Goal: Information Seeking & Learning: Learn about a topic

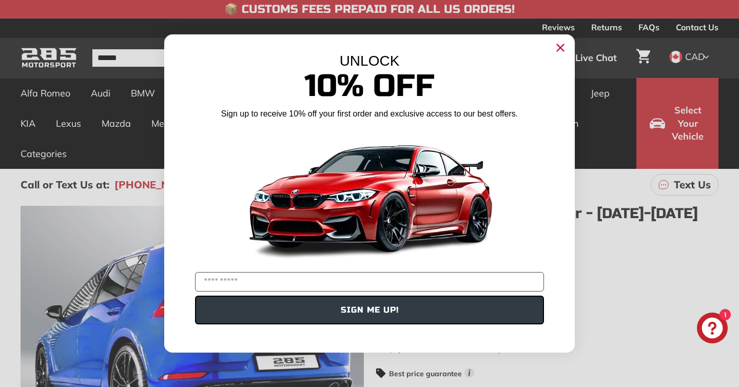
click at [561, 49] on icon "Close dialog" at bounding box center [560, 48] width 7 height 7
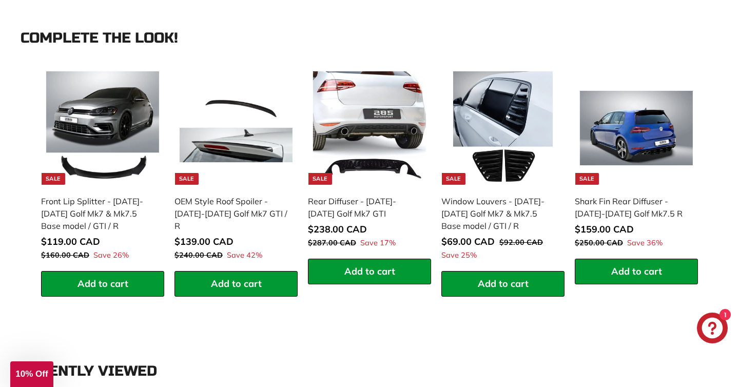
scroll to position [989, 0]
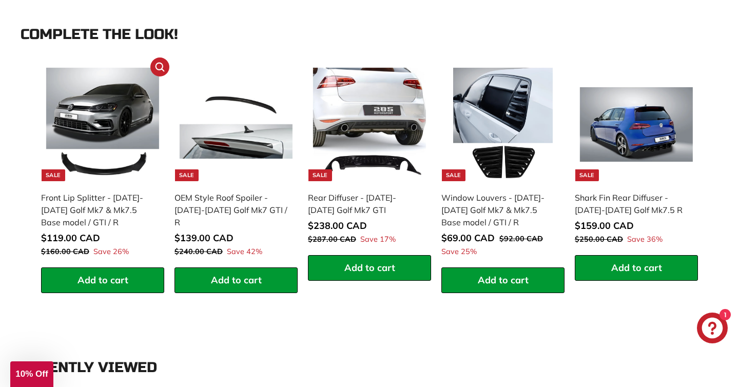
click at [89, 173] on img at bounding box center [102, 124] width 113 height 113
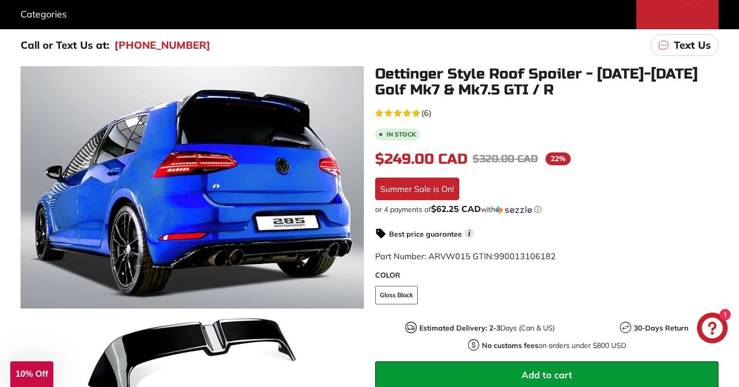
scroll to position [0, 0]
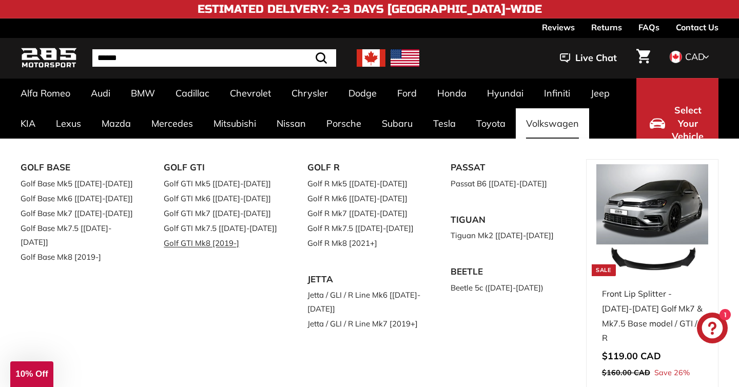
click at [191, 246] on link "Golf GTI Mk8 [2019-]" at bounding box center [221, 243] width 114 height 15
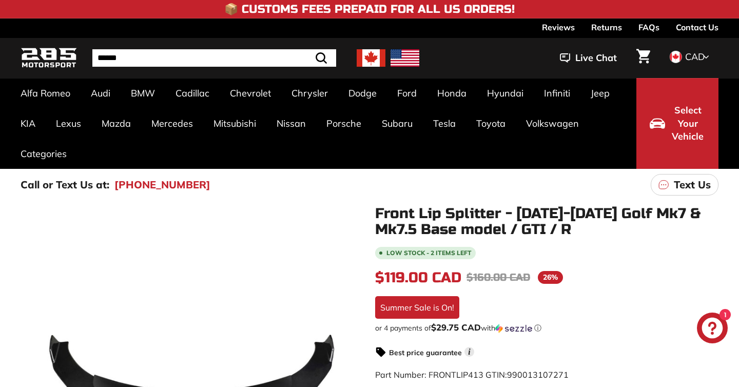
click at [349, 375] on icon at bounding box center [349, 379] width 4 height 9
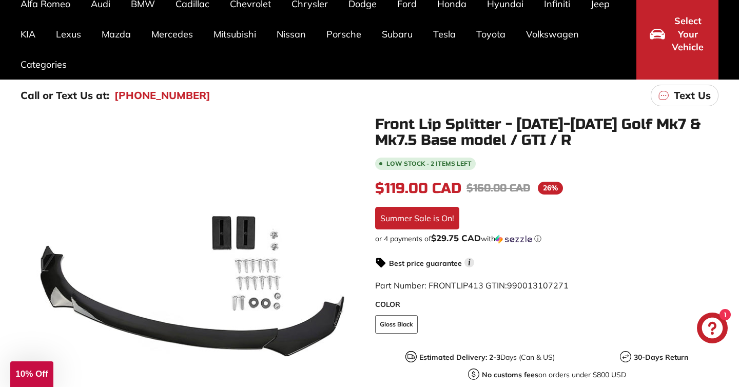
click at [349, 288] on icon at bounding box center [349, 289] width 4 height 9
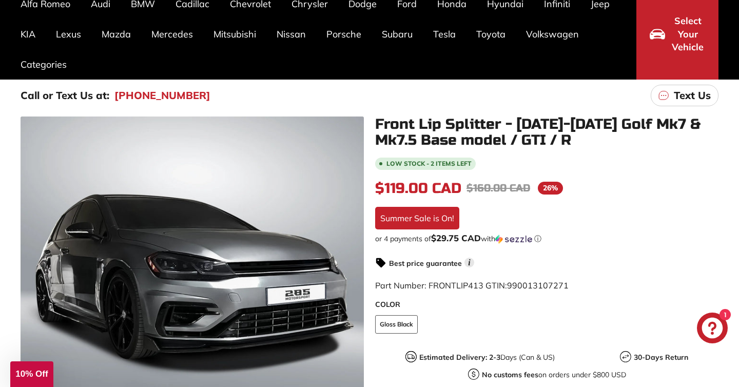
click at [349, 288] on icon at bounding box center [349, 289] width 4 height 9
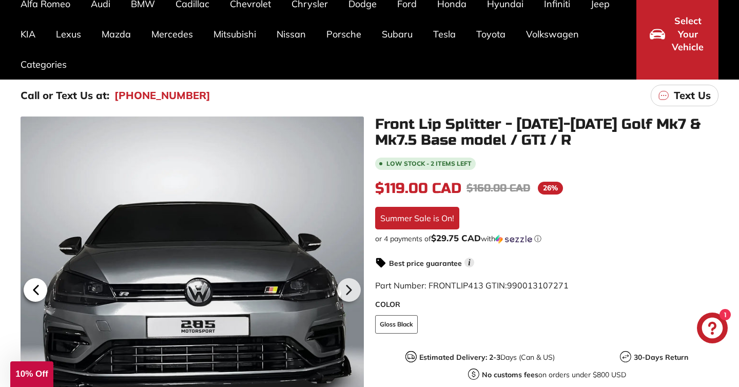
click at [37, 289] on icon at bounding box center [36, 289] width 4 height 9
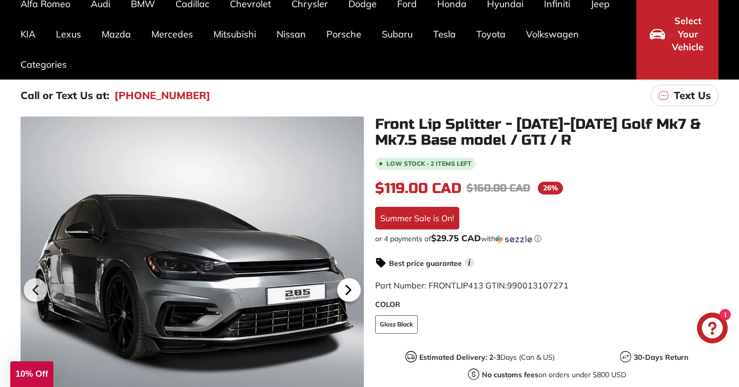
click at [345, 288] on icon at bounding box center [349, 290] width 24 height 24
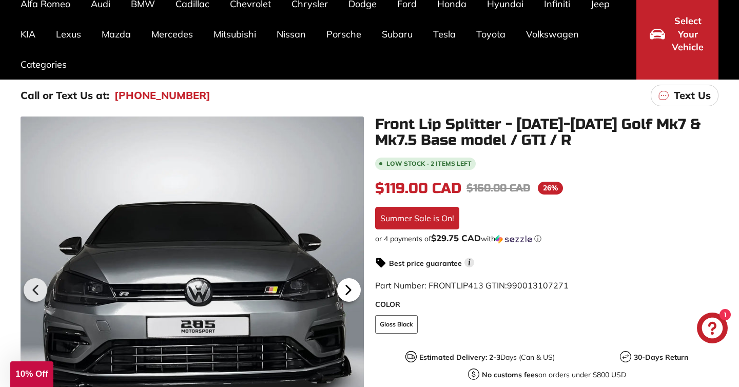
click at [345, 288] on icon at bounding box center [349, 290] width 24 height 24
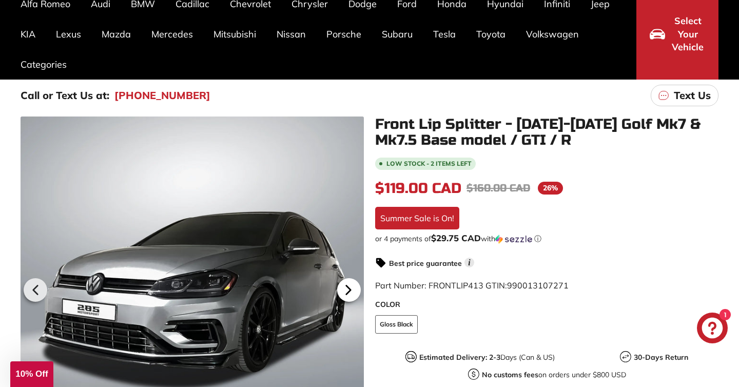
scroll to position [0, 69]
click at [345, 288] on icon at bounding box center [349, 290] width 24 height 24
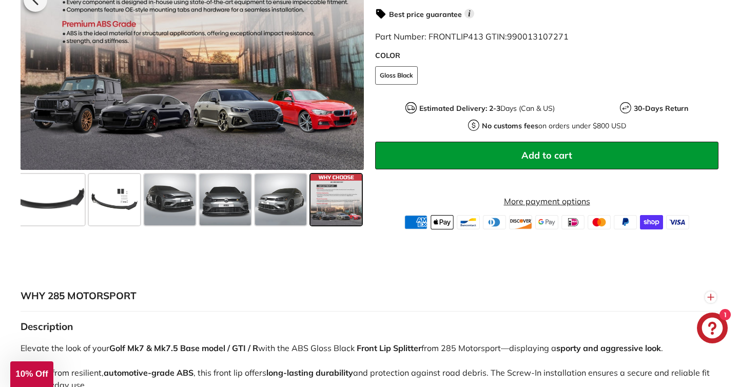
scroll to position [380, 0]
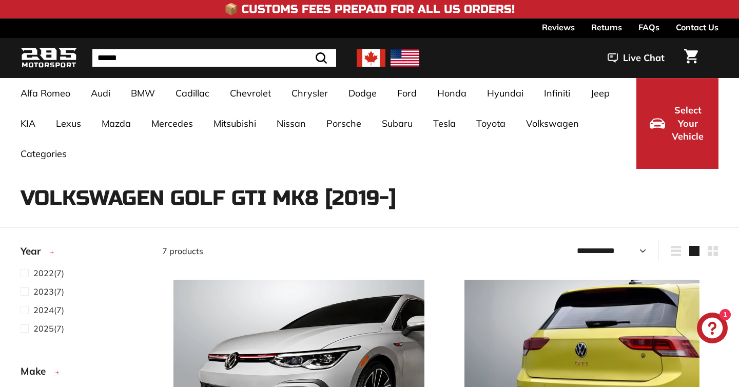
select select "**********"
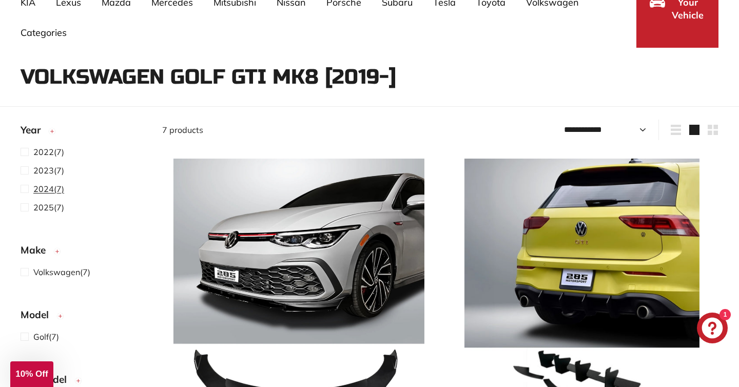
click at [45, 190] on span "2024" at bounding box center [43, 189] width 21 height 10
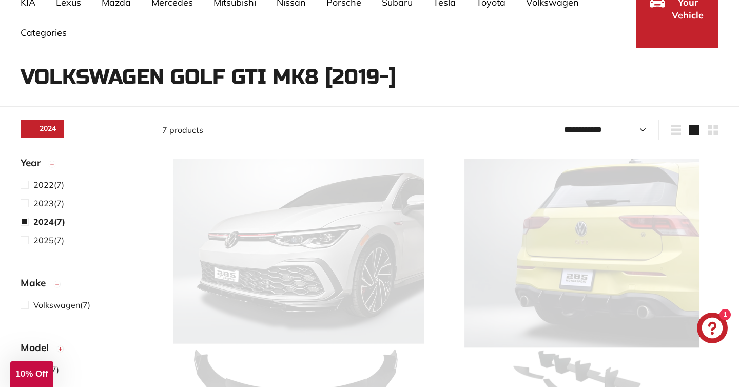
scroll to position [67, 0]
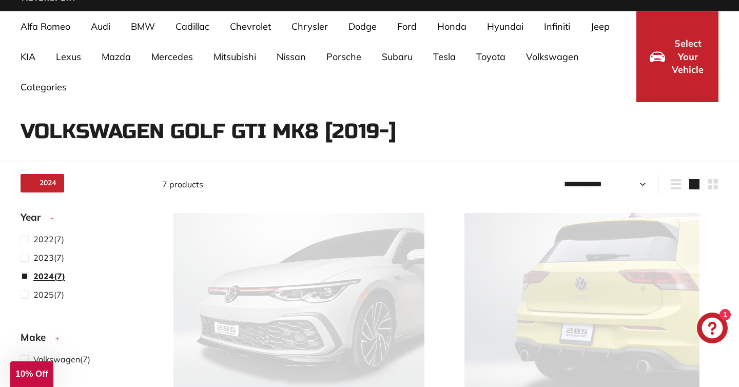
select select "**********"
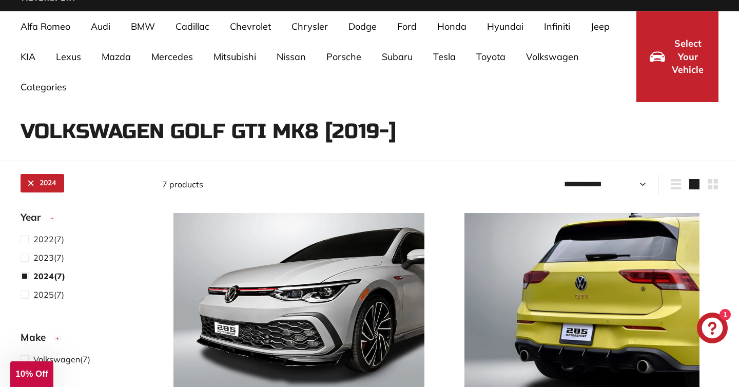
click at [43, 295] on span "2025" at bounding box center [43, 294] width 21 height 10
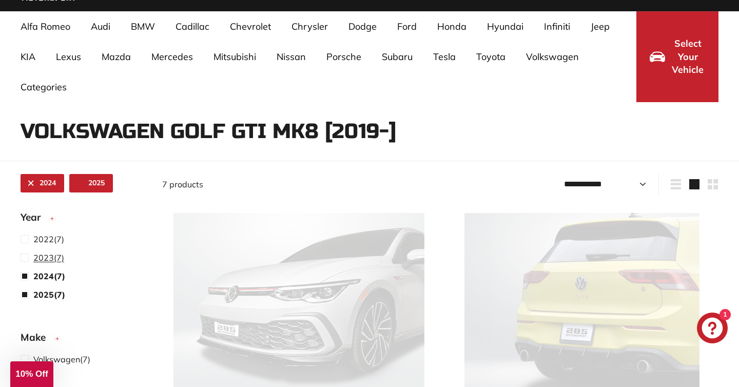
select select "**********"
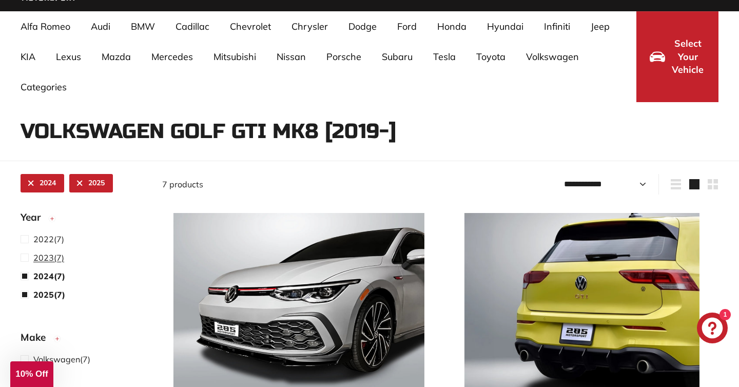
click at [38, 257] on span "2023" at bounding box center [43, 257] width 21 height 10
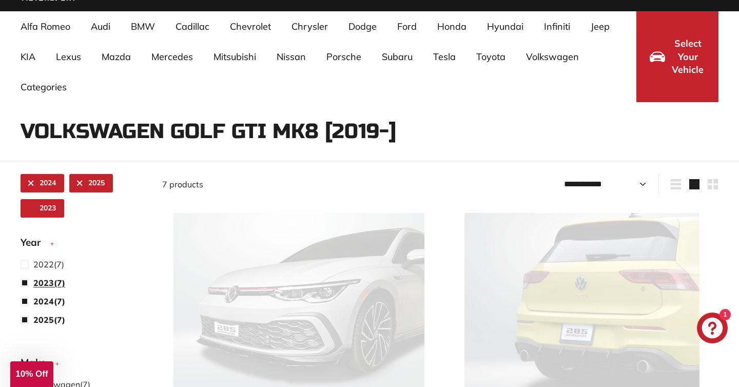
select select "**********"
